Goal: Task Accomplishment & Management: Manage account settings

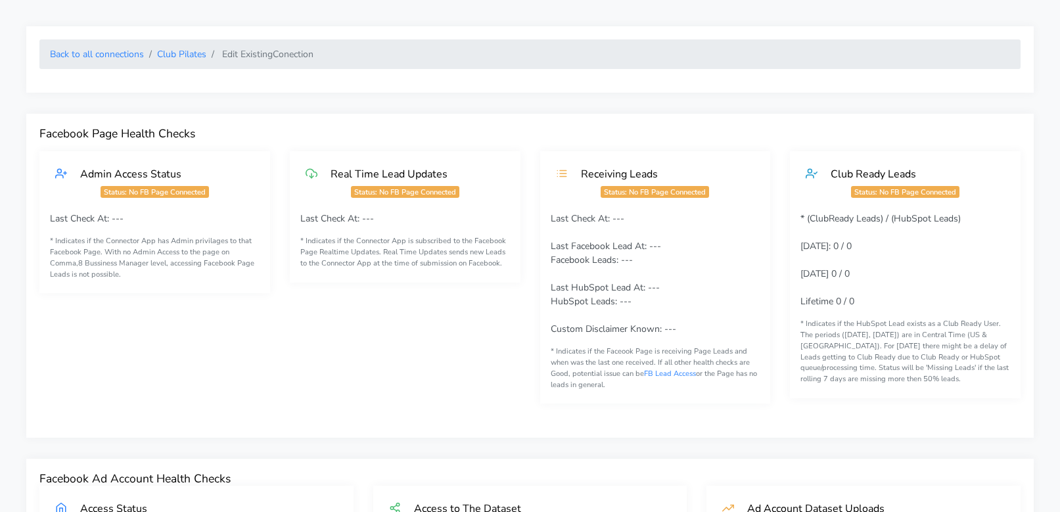
scroll to position [1020, 0]
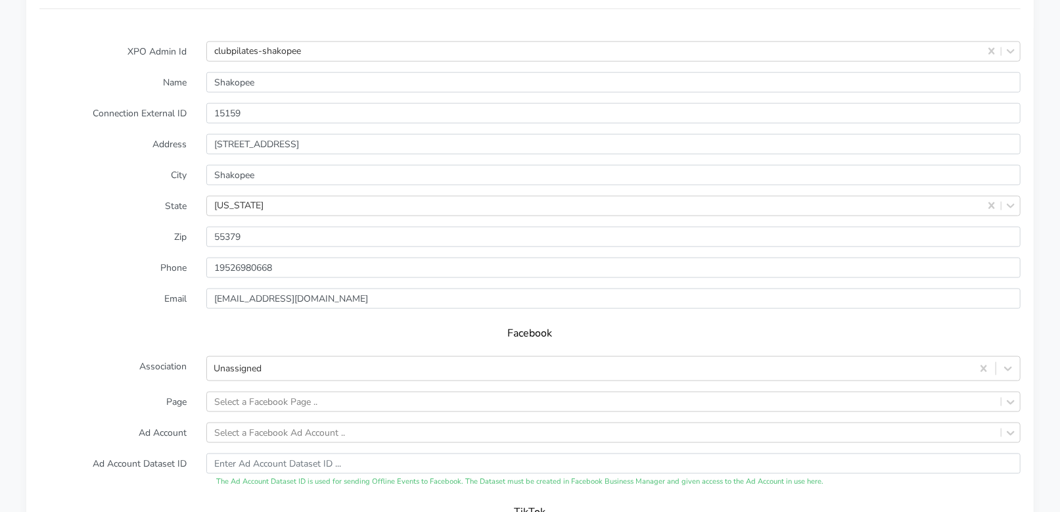
click at [145, 178] on label "City" at bounding box center [113, 175] width 167 height 20
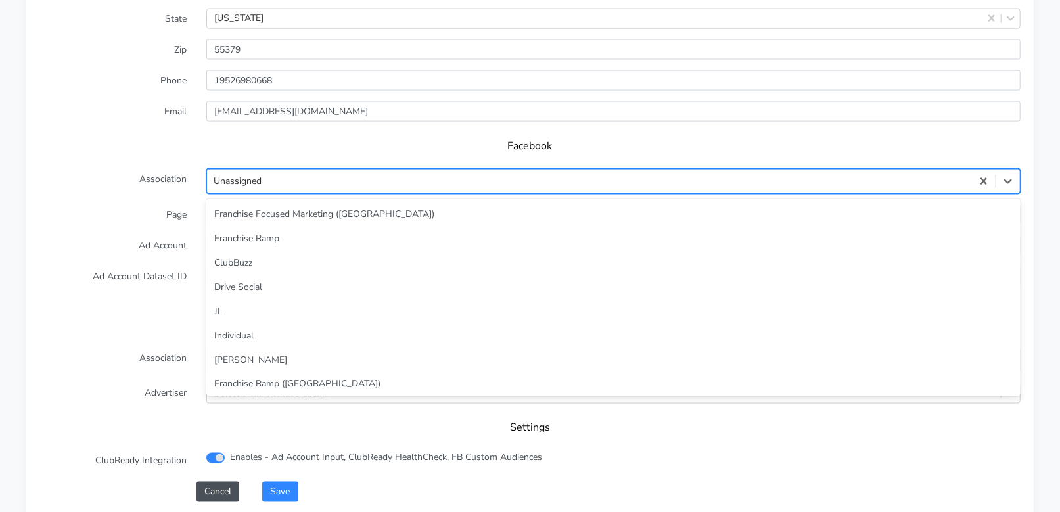
scroll to position [57, 0]
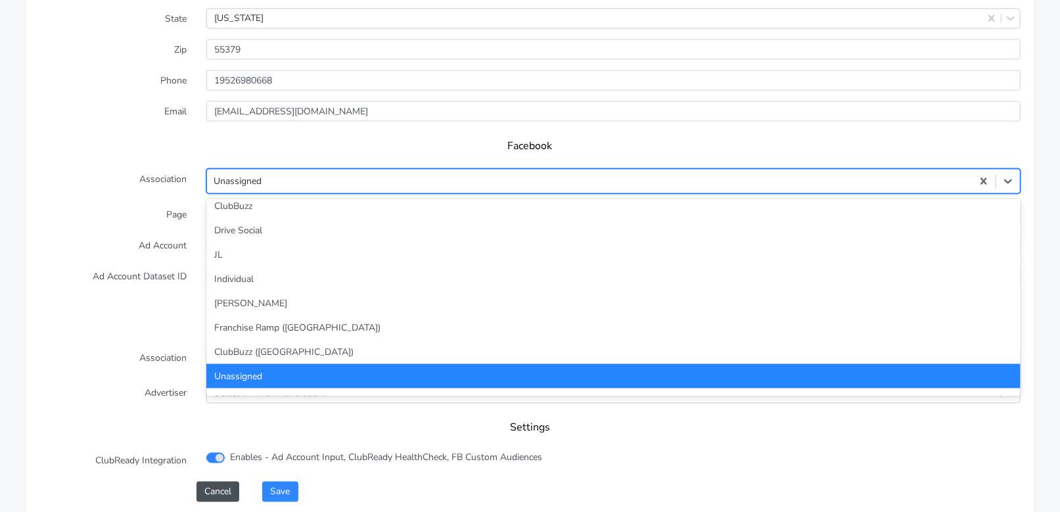
click at [277, 182] on div "Unassigned" at bounding box center [589, 182] width 765 height 22
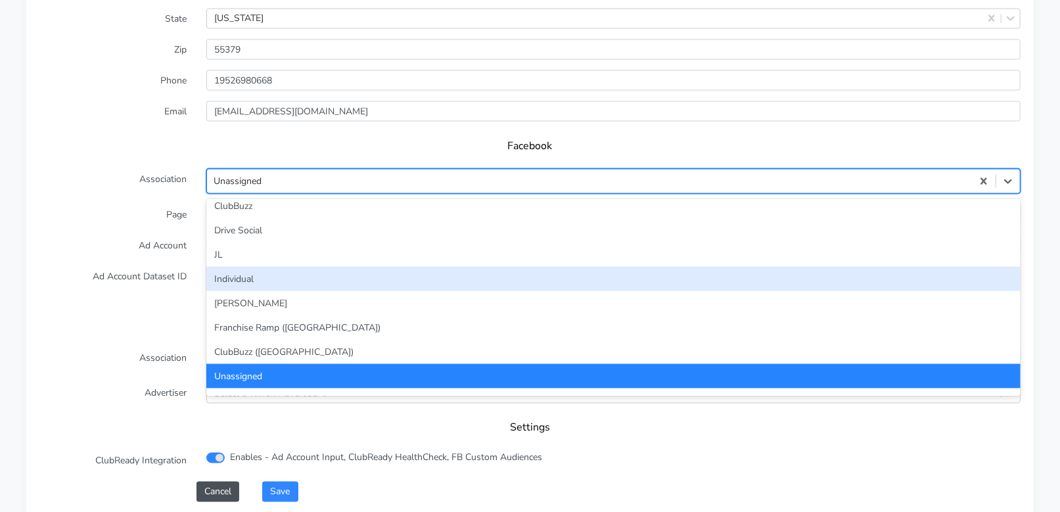
click at [269, 271] on div "Individual" at bounding box center [613, 279] width 814 height 24
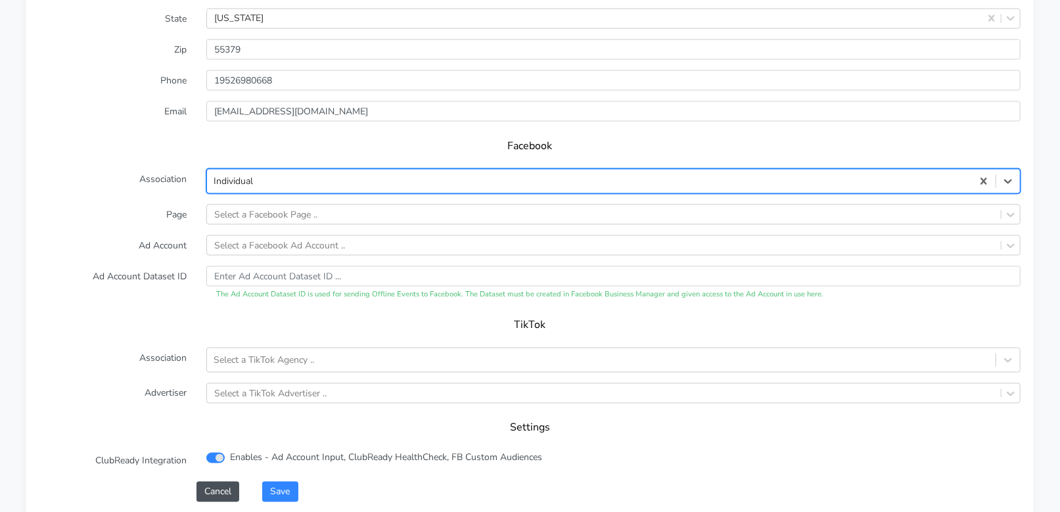
click at [148, 228] on form "XPO Admin Id clubpilates-shakopee Name Shakopee Connection External ID 15159 Ad…" at bounding box center [529, 178] width 981 height 648
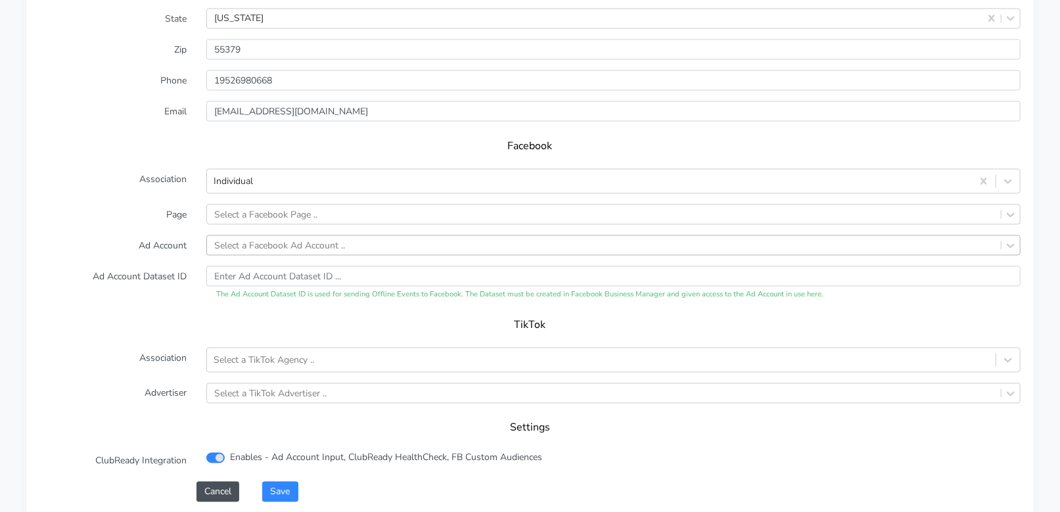
click at [242, 243] on div "Select a Facebook Ad Account .." at bounding box center [279, 245] width 131 height 14
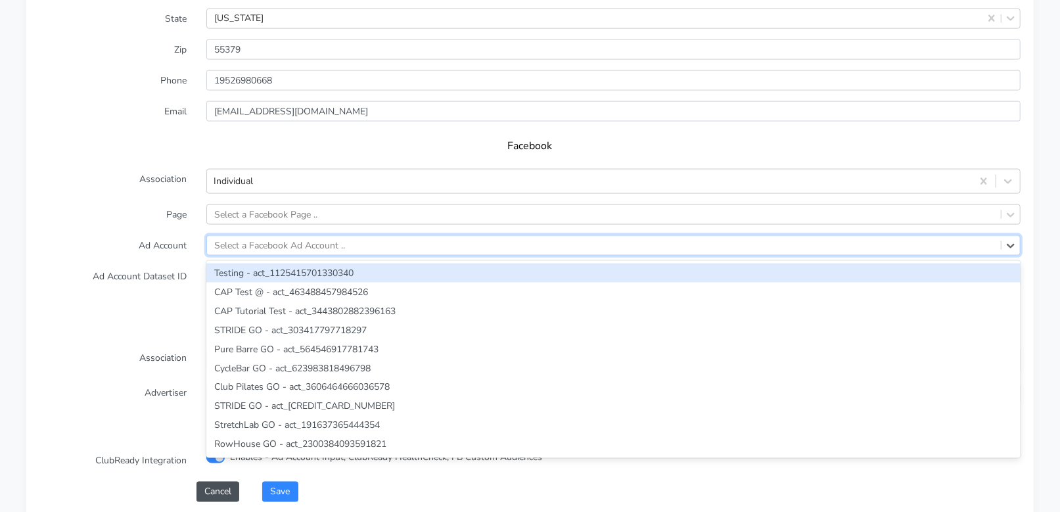
click at [100, 240] on label "Ad Account" at bounding box center [113, 245] width 167 height 20
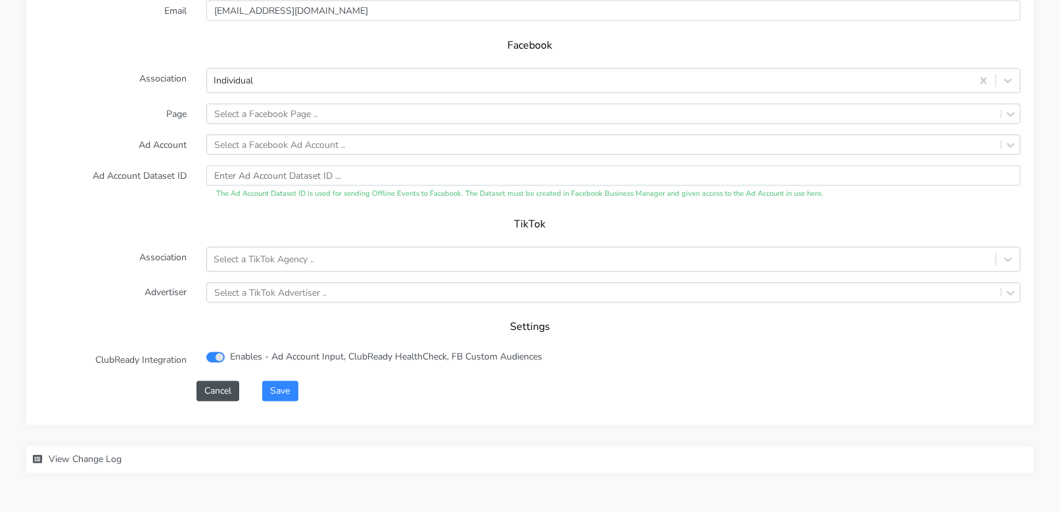
scroll to position [1349, 0]
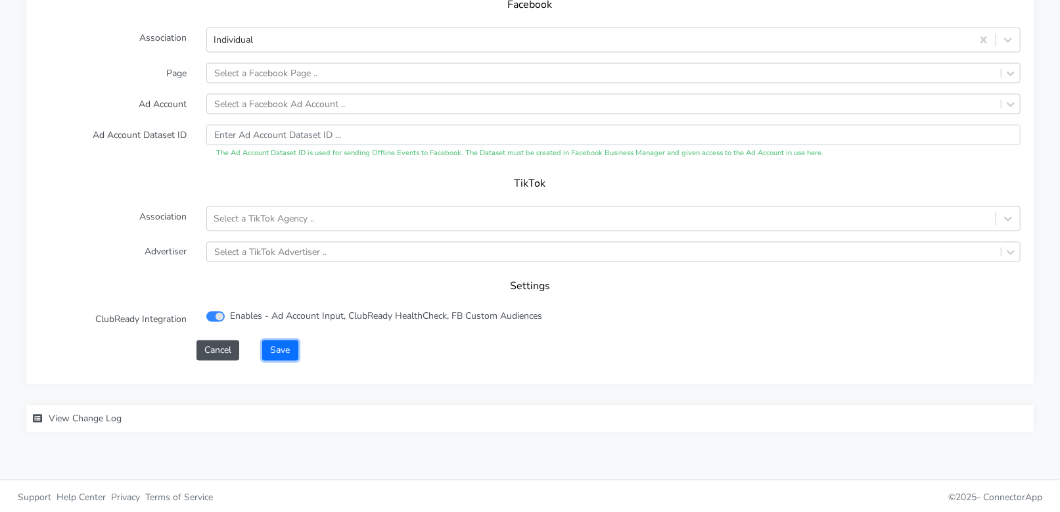
click at [280, 346] on button "Save" at bounding box center [279, 350] width 35 height 20
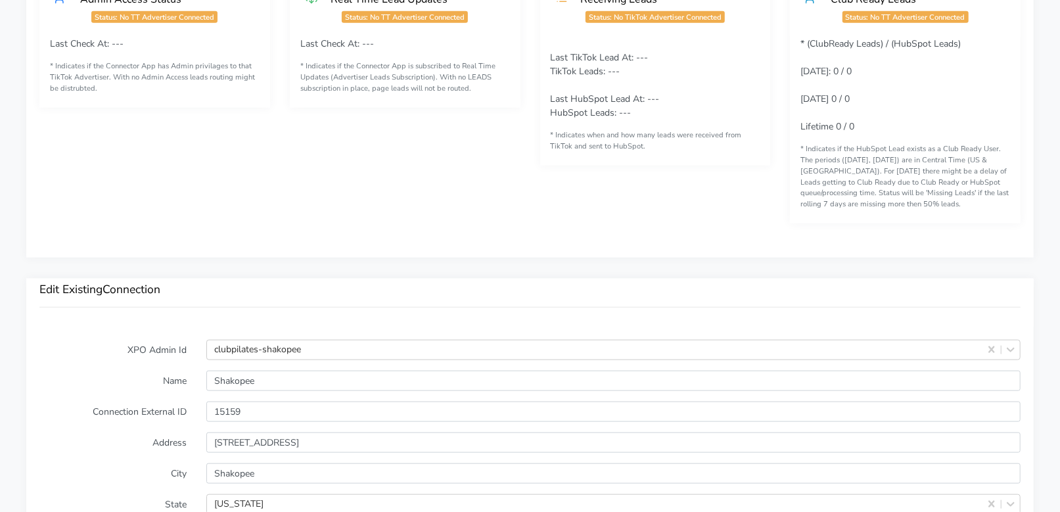
scroll to position [842, 0]
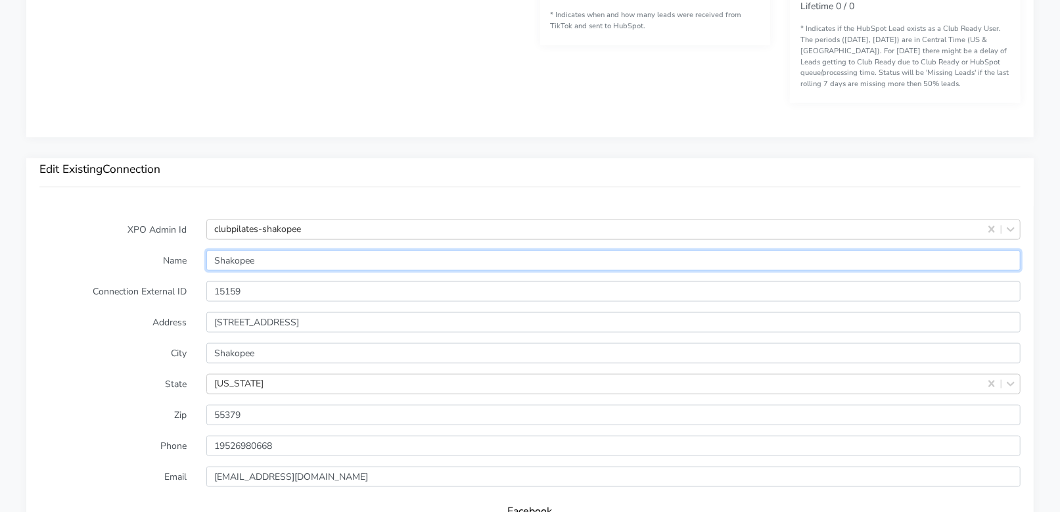
drag, startPoint x: 202, startPoint y: 259, endPoint x: 192, endPoint y: 260, distance: 10.5
click at [192, 260] on div "Name [PERSON_NAME]" at bounding box center [530, 260] width 1001 height 20
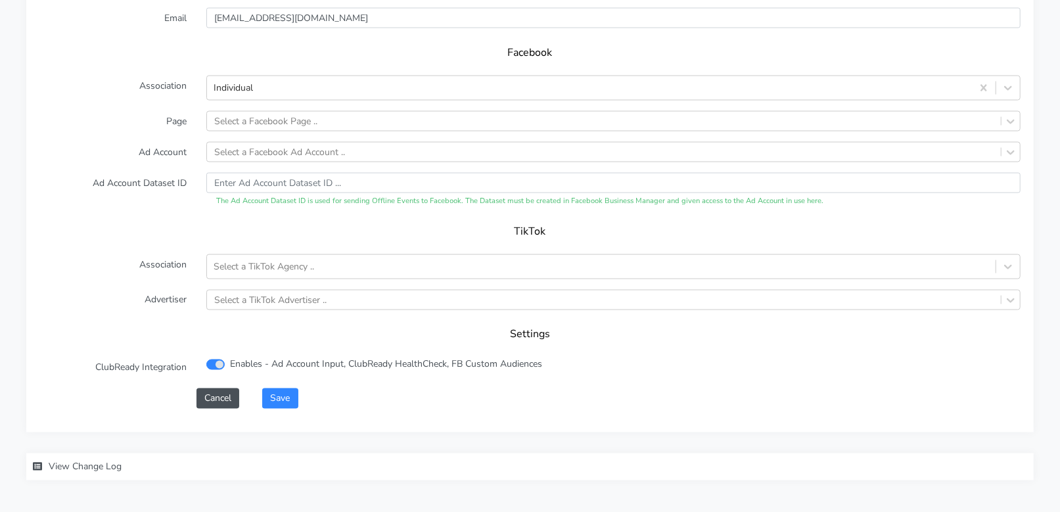
click at [127, 244] on div "TikTok" at bounding box center [529, 235] width 981 height 37
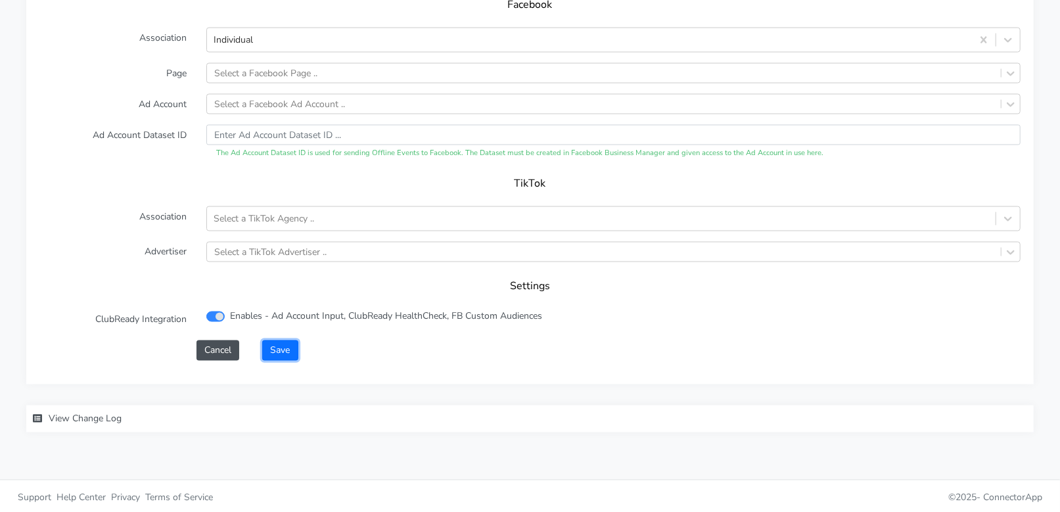
click at [275, 350] on button "Save" at bounding box center [279, 350] width 35 height 20
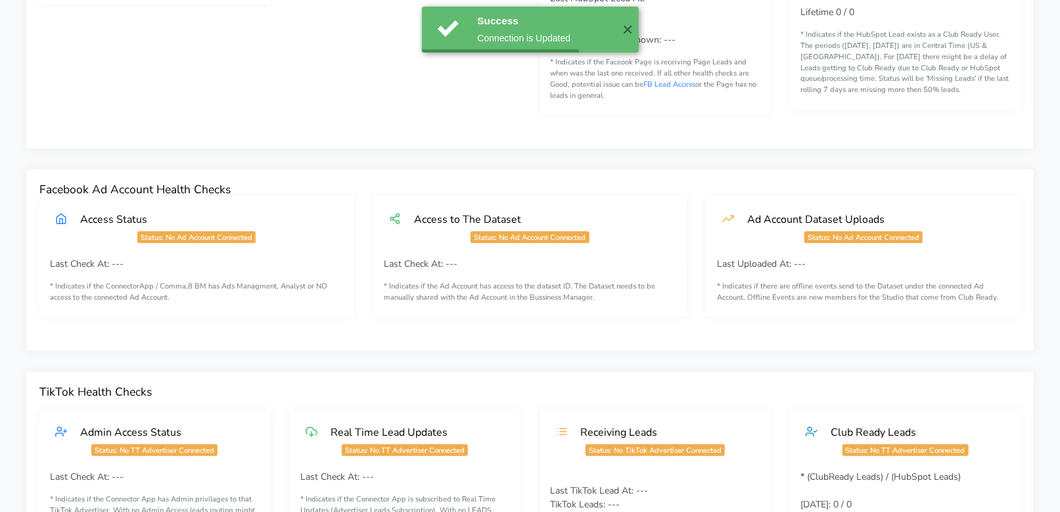
scroll to position [0, 0]
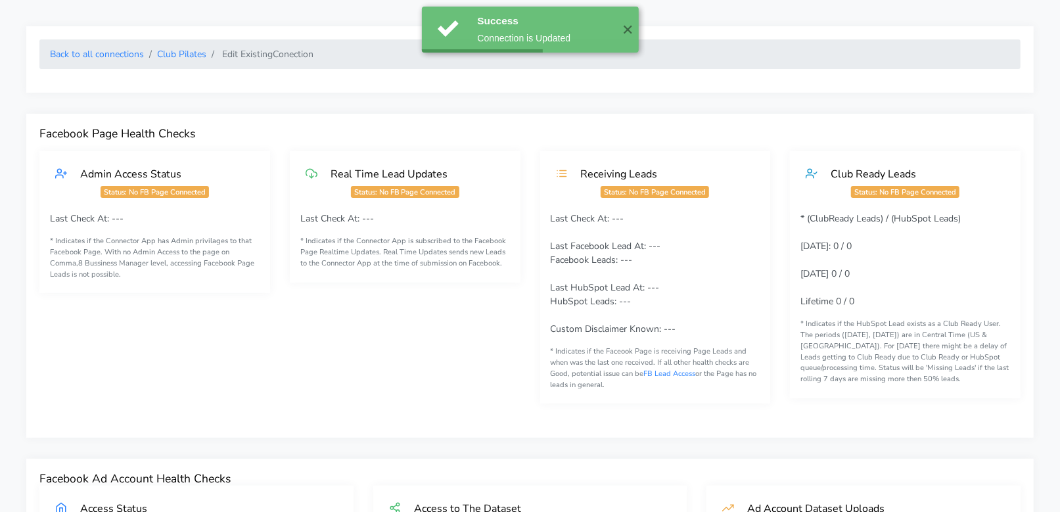
click at [95, 46] on ol "Back to all connections Club Pilates Edit Existing Conection" at bounding box center [529, 54] width 981 height 30
click at [95, 52] on link "Back to all connections" at bounding box center [97, 54] width 94 height 12
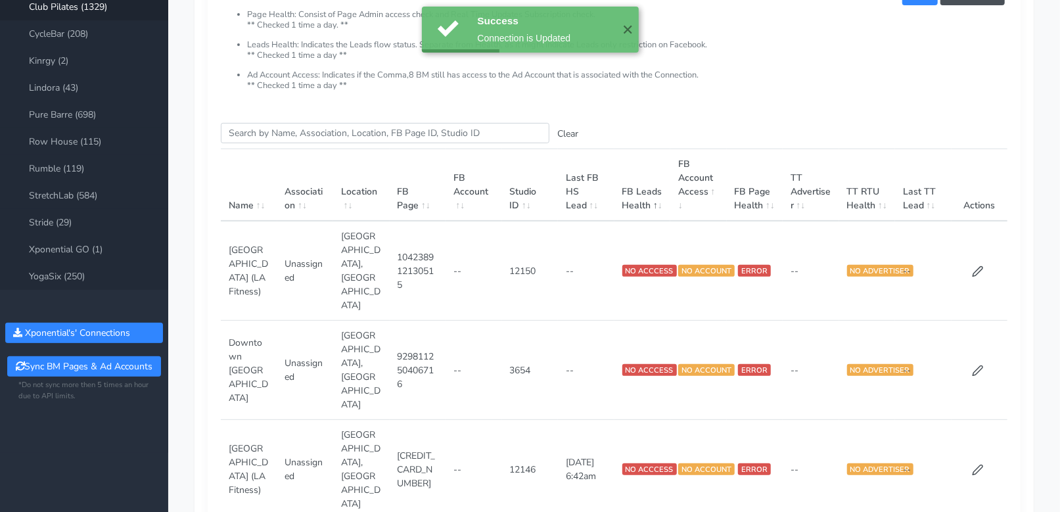
scroll to position [184, 0]
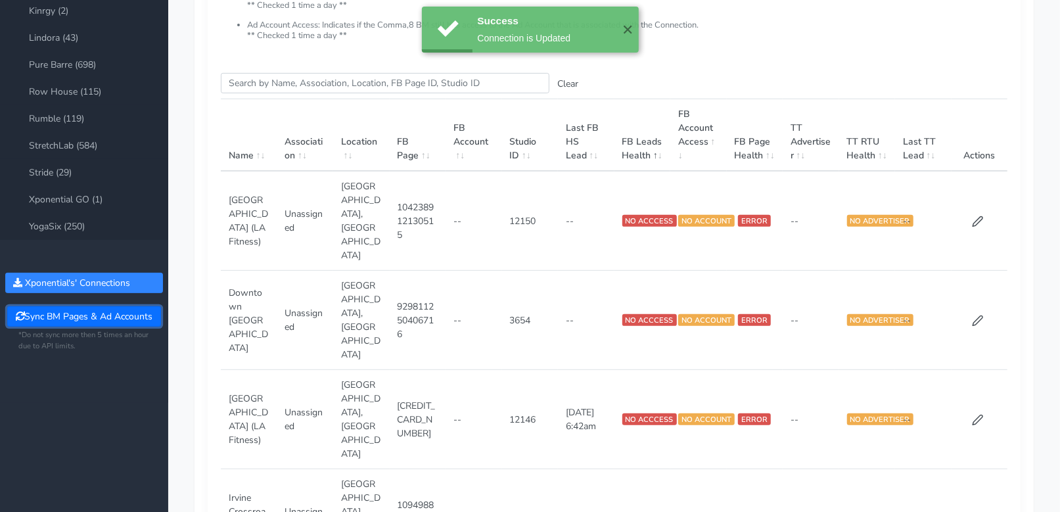
click at [78, 314] on button "Sync BM Pages & Ad Accounts" at bounding box center [83, 316] width 153 height 20
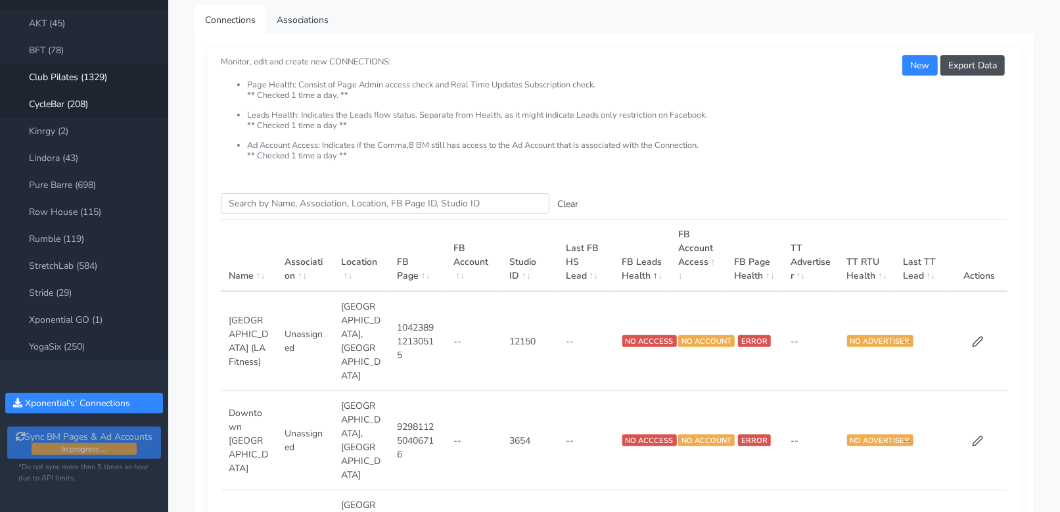
scroll to position [63, 0]
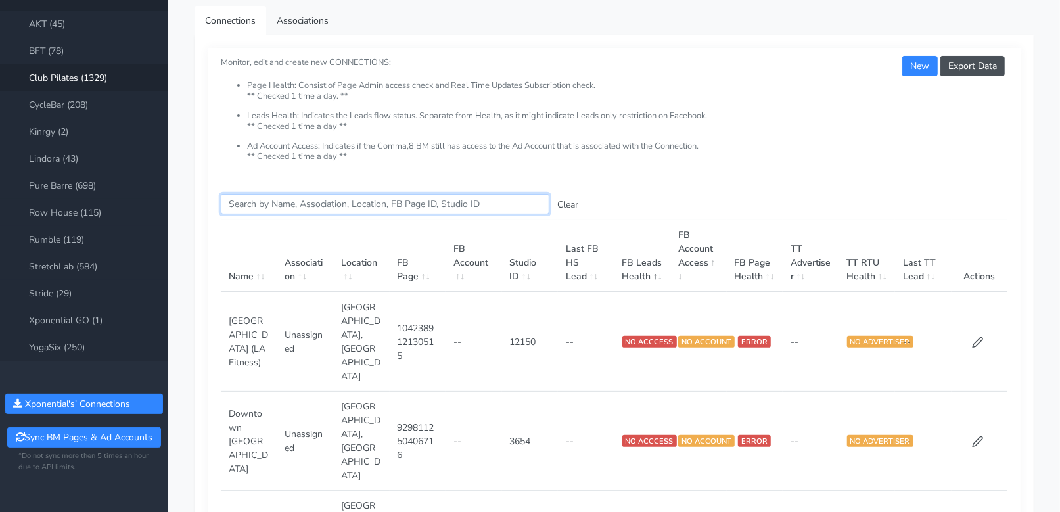
click at [254, 201] on input "Search this table" at bounding box center [385, 204] width 329 height 20
paste input "Shakopee"
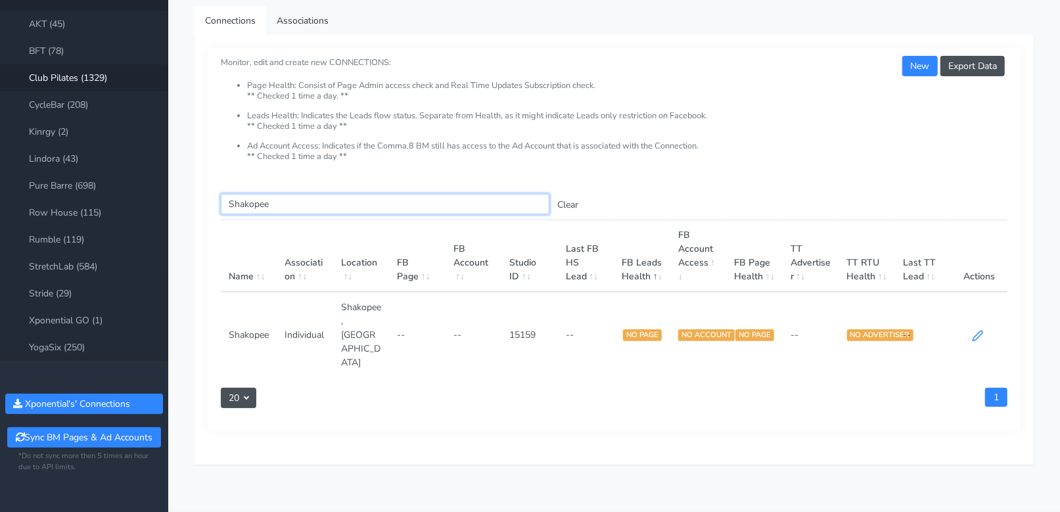
type input "Shakopee"
click at [976, 330] on icon at bounding box center [978, 336] width 12 height 12
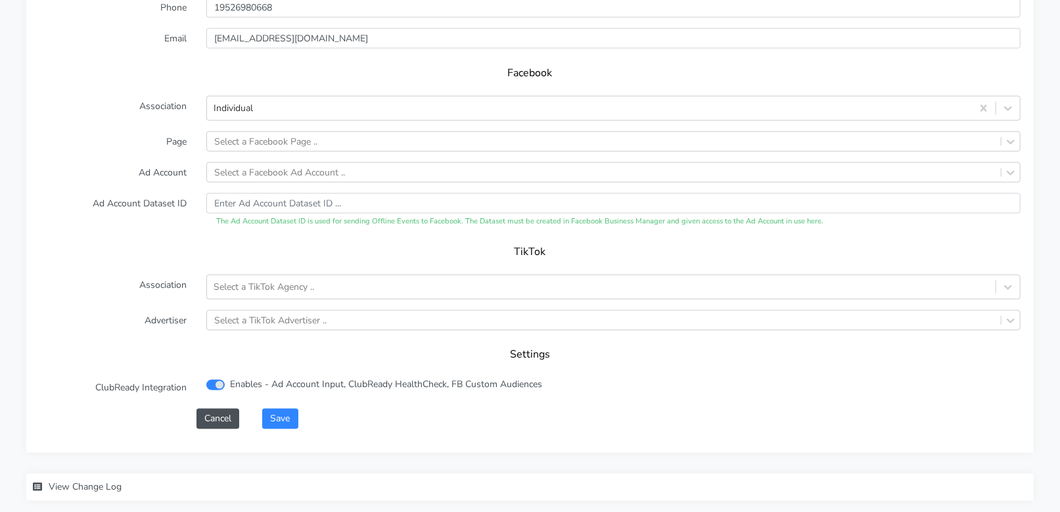
scroll to position [1279, 0]
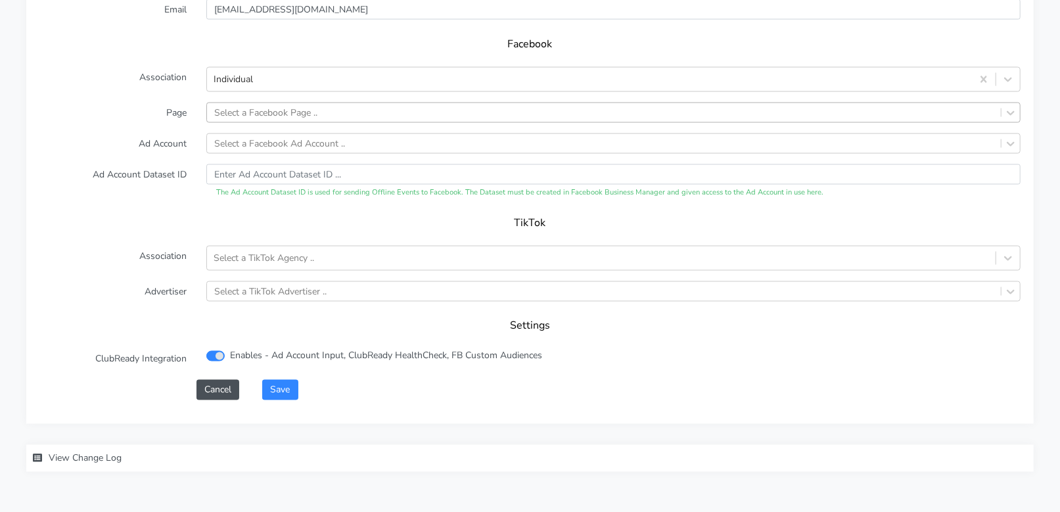
click at [357, 108] on div "Select a Facebook Page .." at bounding box center [604, 112] width 794 height 19
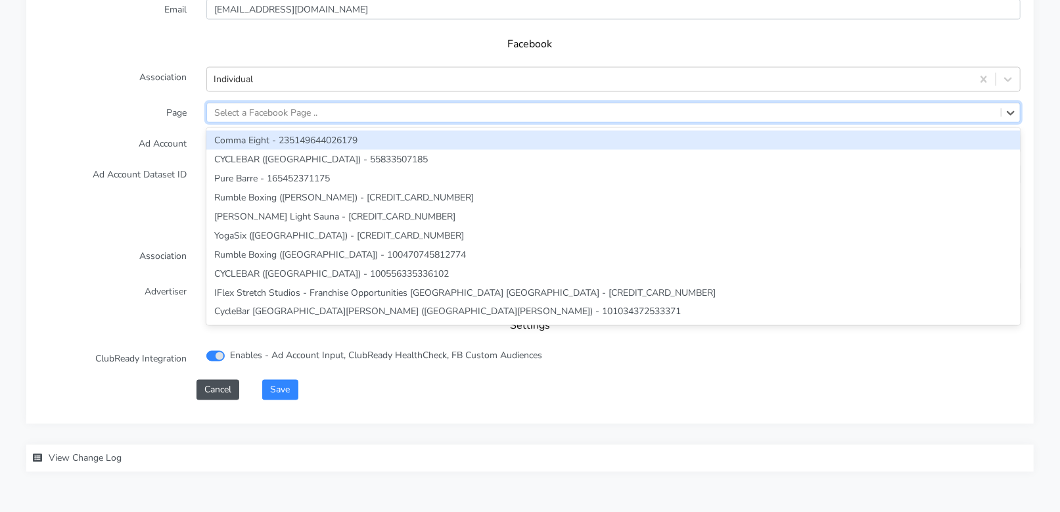
paste input "Shakopee"
type input "Shakopee"
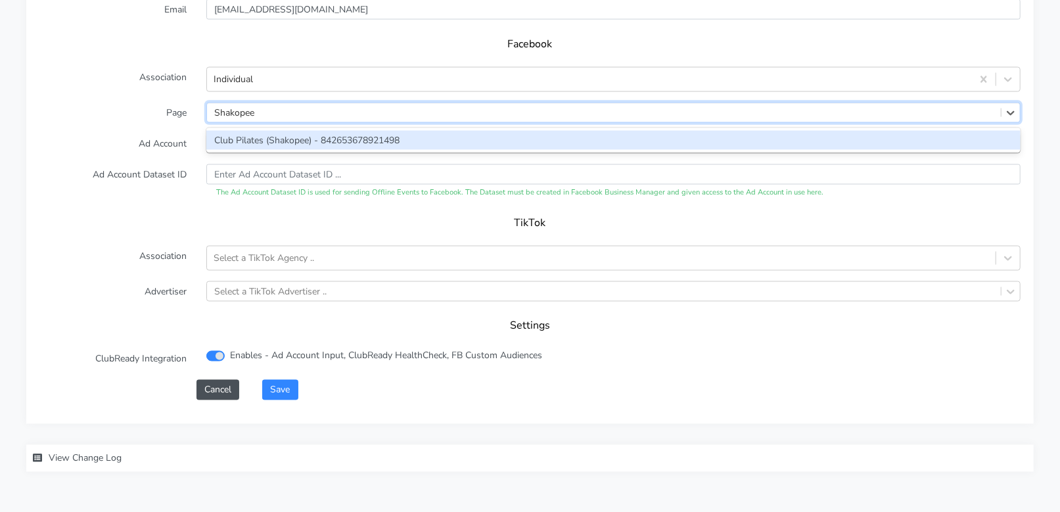
drag, startPoint x: 299, startPoint y: 138, endPoint x: 271, endPoint y: 137, distance: 27.6
click at [299, 138] on div "Club Pilates (Shakopee) - 842653678921498" at bounding box center [613, 140] width 814 height 19
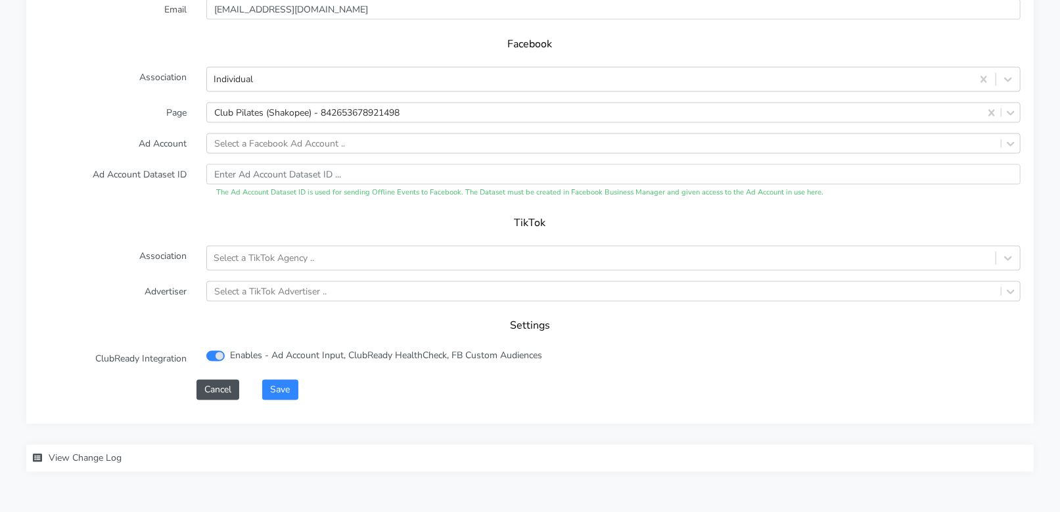
click at [140, 133] on label "Ad Account" at bounding box center [113, 143] width 167 height 20
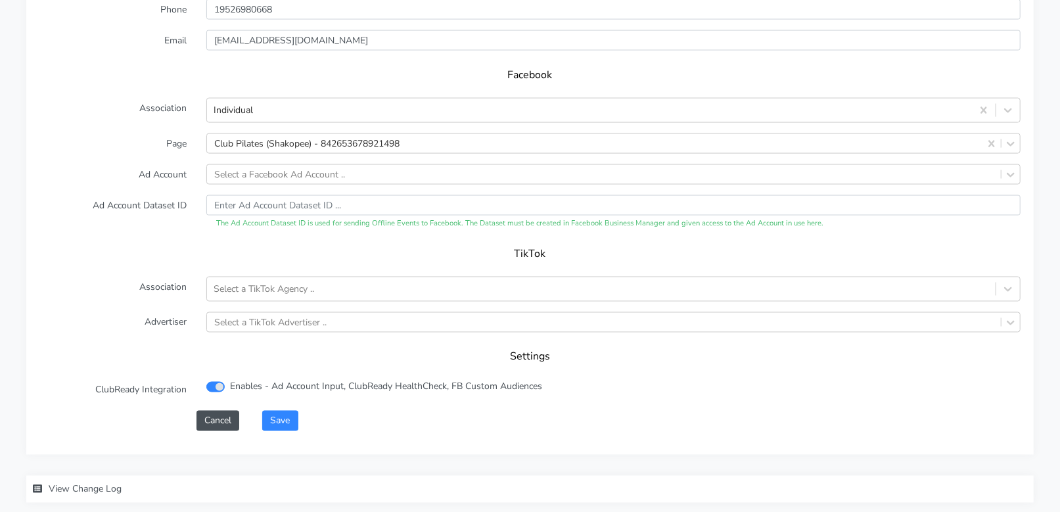
scroll to position [1309, 0]
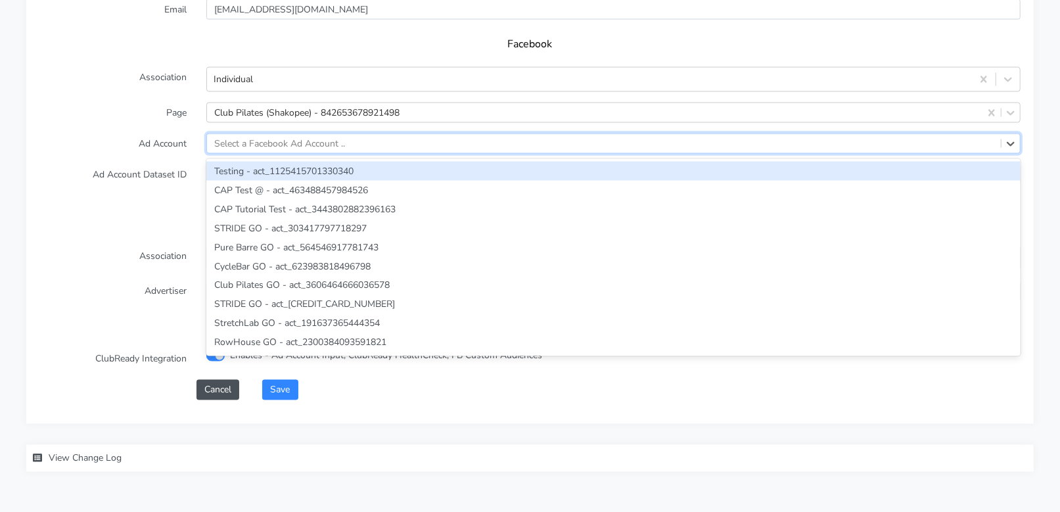
click at [279, 138] on div "Select a Facebook Ad Account .." at bounding box center [279, 144] width 131 height 14
paste input "1812958529321095"
type input "1812958529321095"
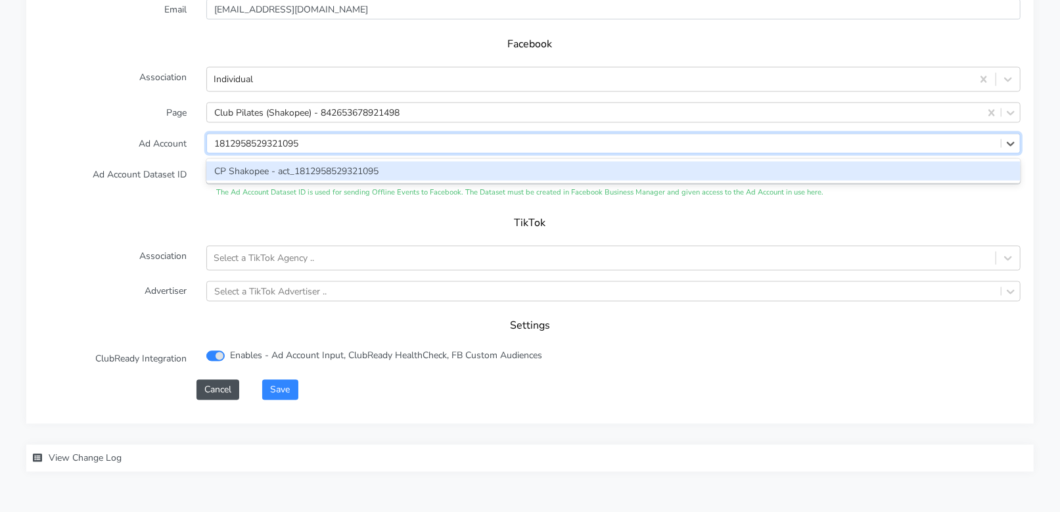
click at [262, 170] on div "CP Shakopee - act_1812958529321095" at bounding box center [613, 171] width 814 height 19
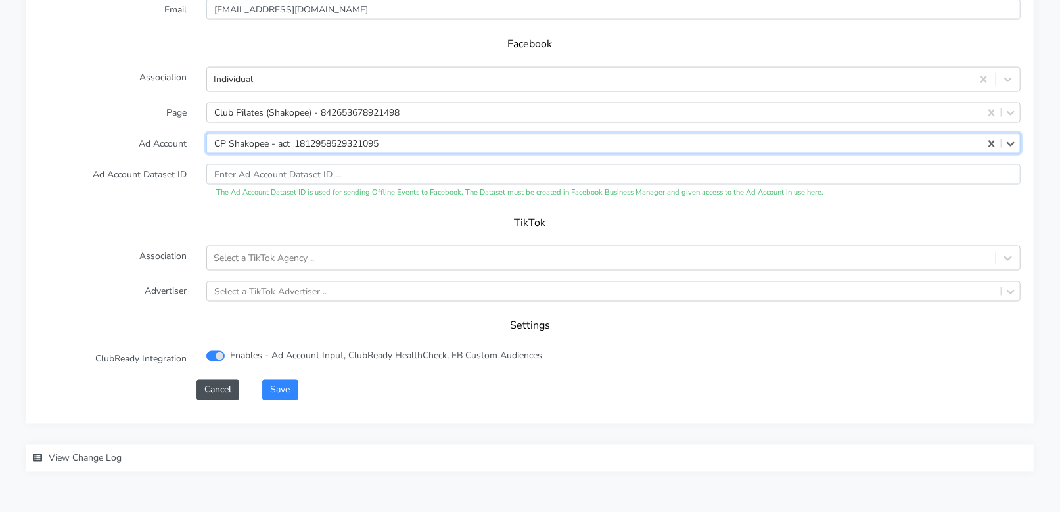
click at [169, 175] on label "Ad Account Dataset ID" at bounding box center [113, 181] width 167 height 34
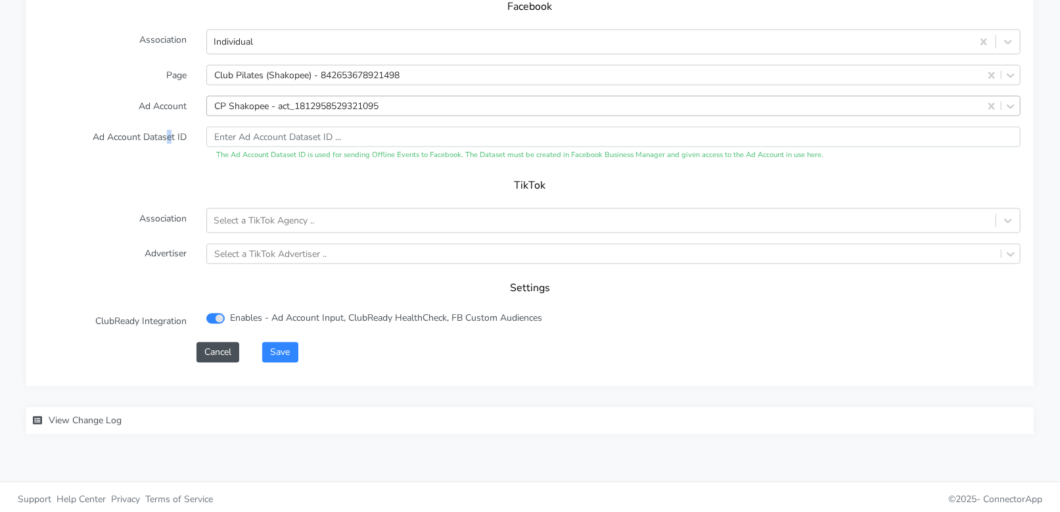
scroll to position [1349, 0]
click at [287, 352] on button "Save" at bounding box center [279, 350] width 35 height 20
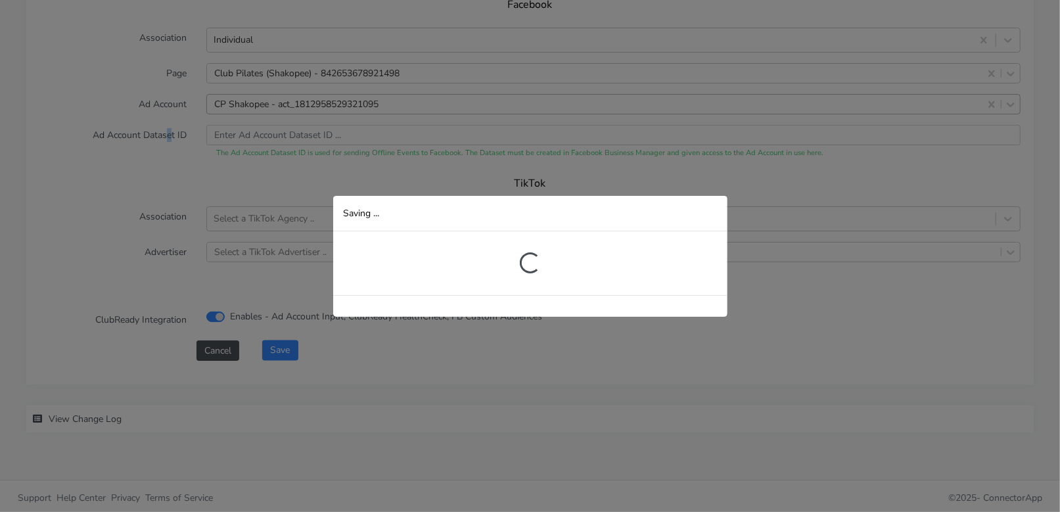
scroll to position [289, 0]
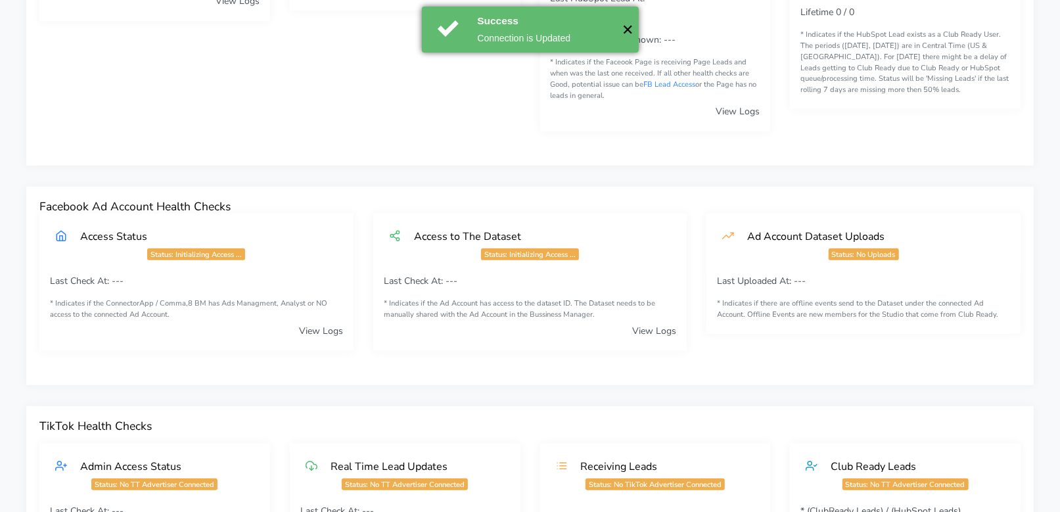
click at [633, 34] on button "✕" at bounding box center [628, 30] width 22 height 46
